Goal: Information Seeking & Learning: Check status

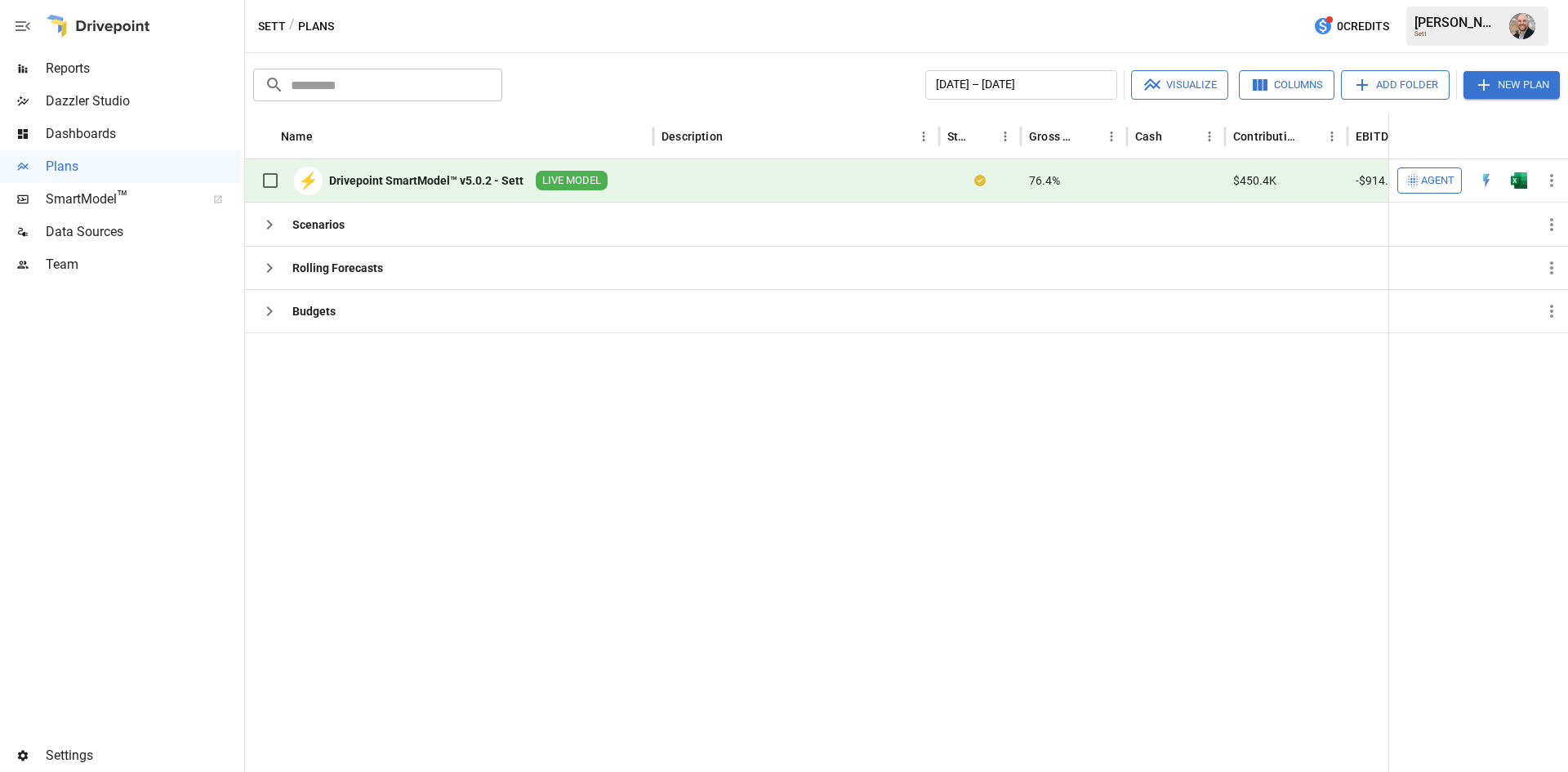
click at [125, 70] on span "Reports" at bounding box center [144, 69] width 195 height 20
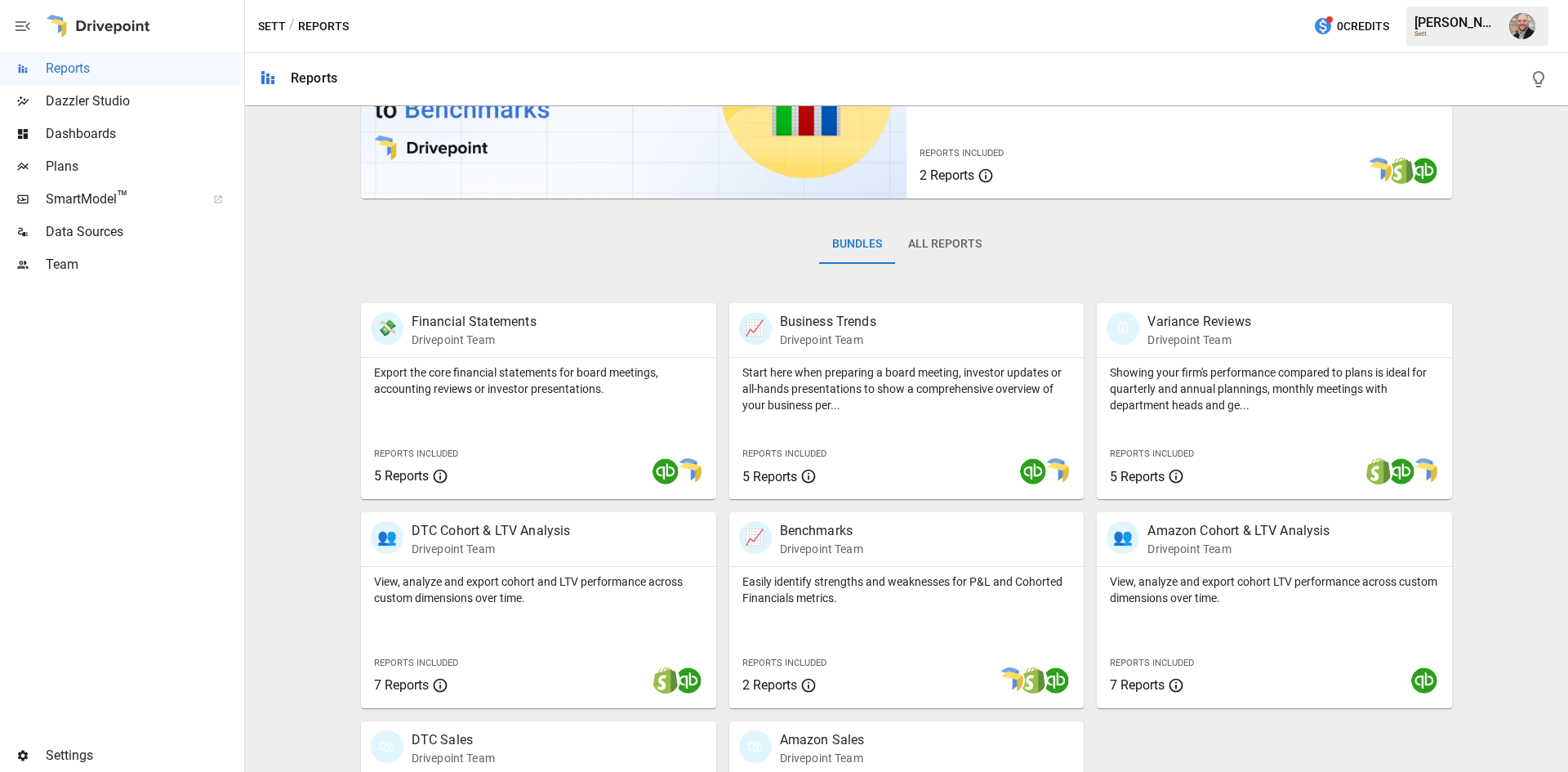
scroll to position [285, 0]
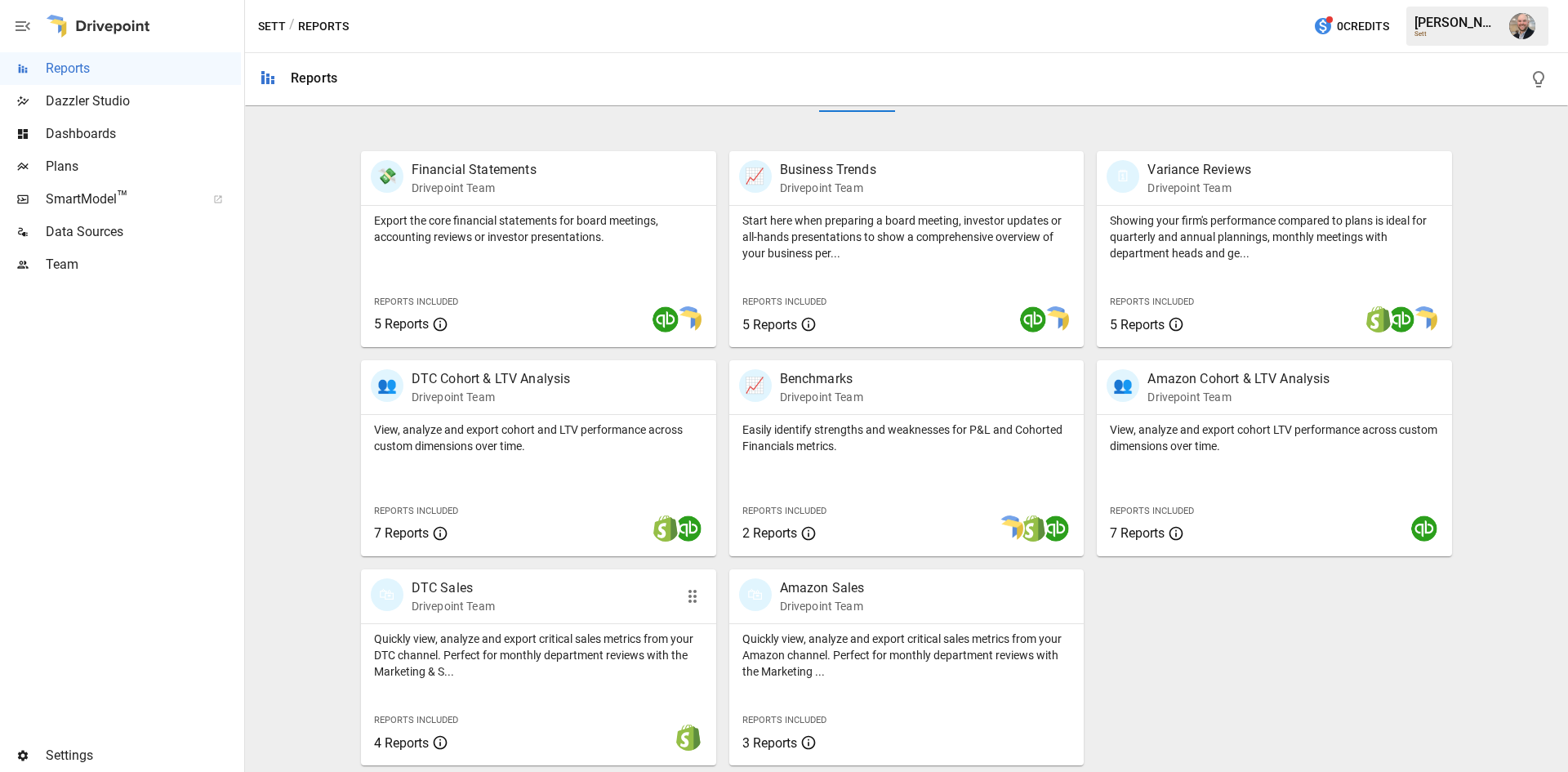
click at [546, 608] on div "🛍 DTC Sales Drivepoint Team" at bounding box center [510, 597] width 279 height 36
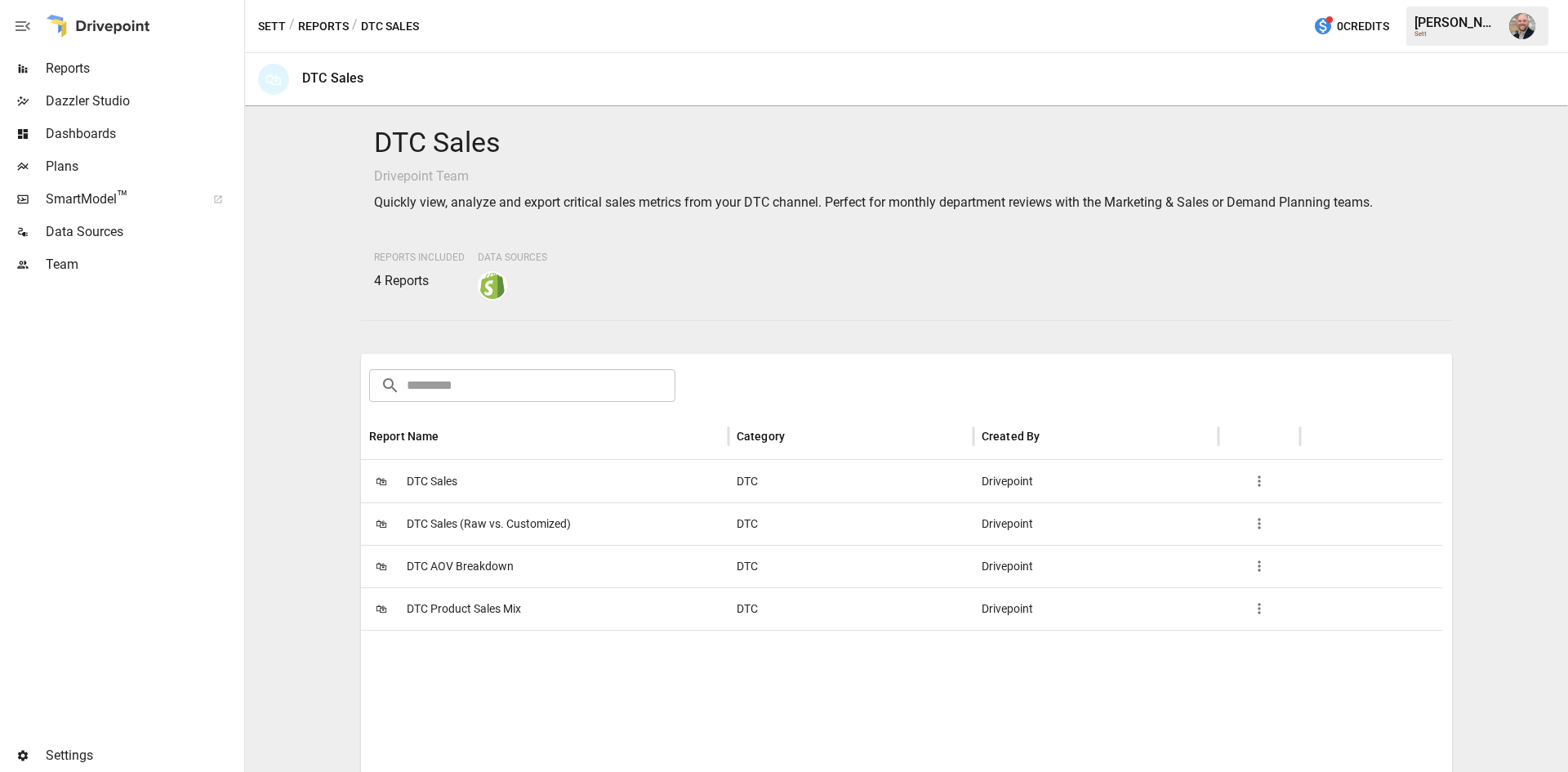
click at [553, 479] on div "🛍 DTC Sales" at bounding box center [544, 480] width 367 height 42
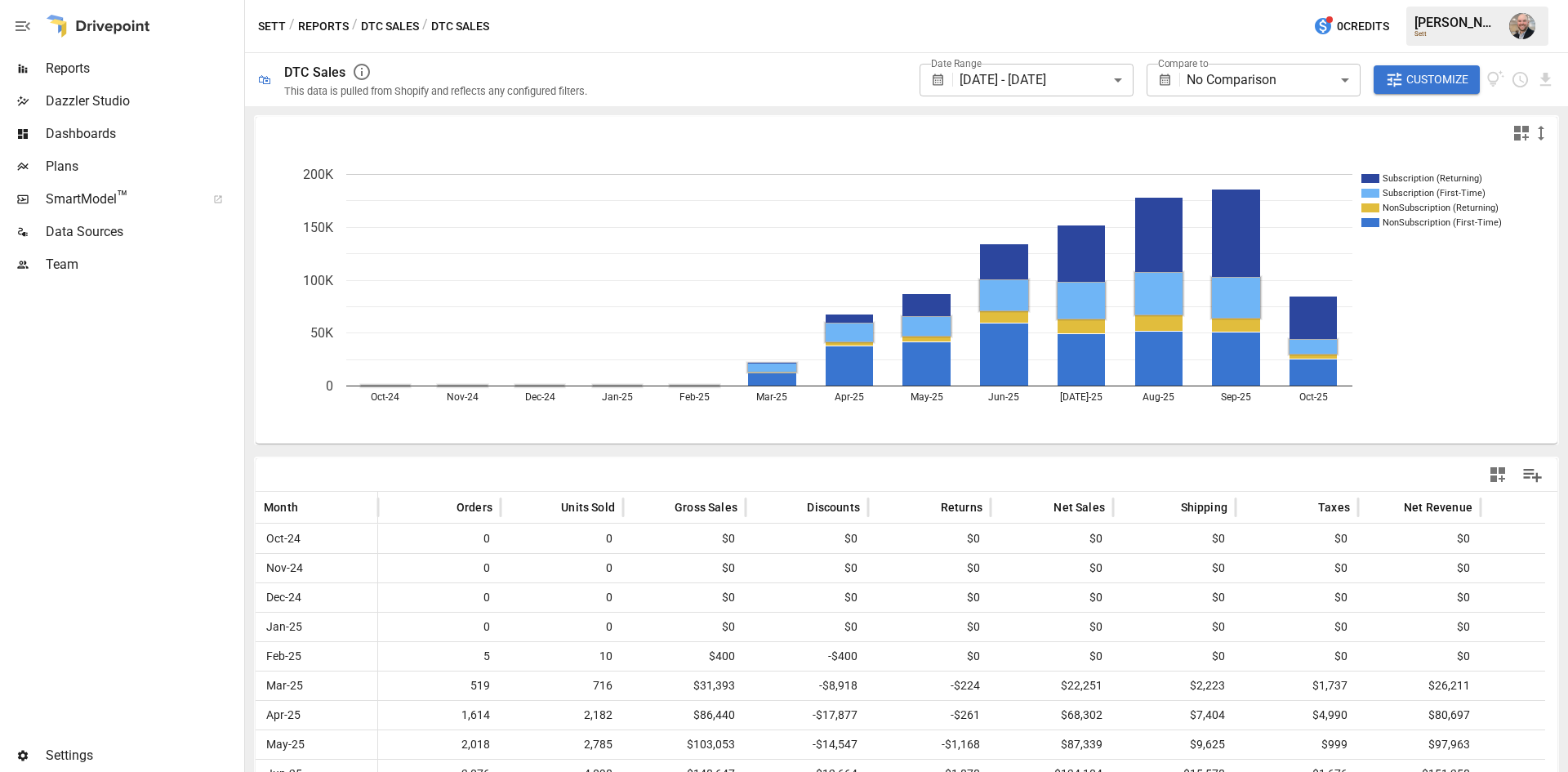
click at [1482, 193] on rect "A chart." at bounding box center [1449, 193] width 175 height 9
drag, startPoint x: 1461, startPoint y: 191, endPoint x: 1508, endPoint y: 222, distance: 56.3
click at [1508, 222] on g "Subscription (Returning) Subscription (First-Time) NonSubscription (Returning) …" at bounding box center [1449, 200] width 175 height 55
click at [1508, 222] on rect "A chart." at bounding box center [1449, 223] width 175 height 9
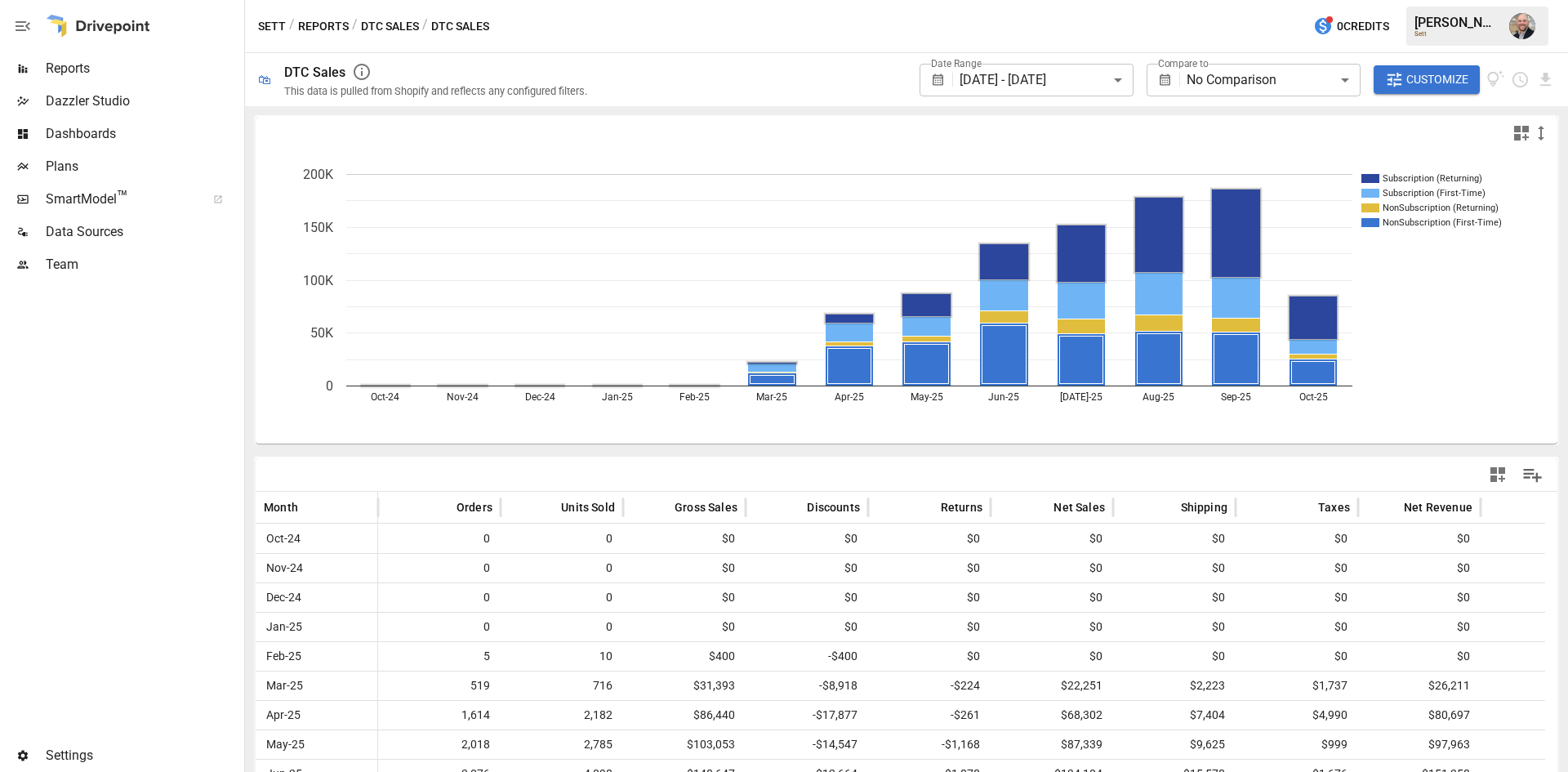
drag, startPoint x: 1508, startPoint y: 232, endPoint x: 1417, endPoint y: 174, distance: 107.9
click at [1417, 174] on icon "Subscription (Returning) Subscription (First-Time) NonSubscription (Returning) …" at bounding box center [900, 297] width 1290 height 294
click at [1417, 174] on text "Subscription (Returning)" at bounding box center [1433, 179] width 99 height 11
